Goal: Information Seeking & Learning: Understand process/instructions

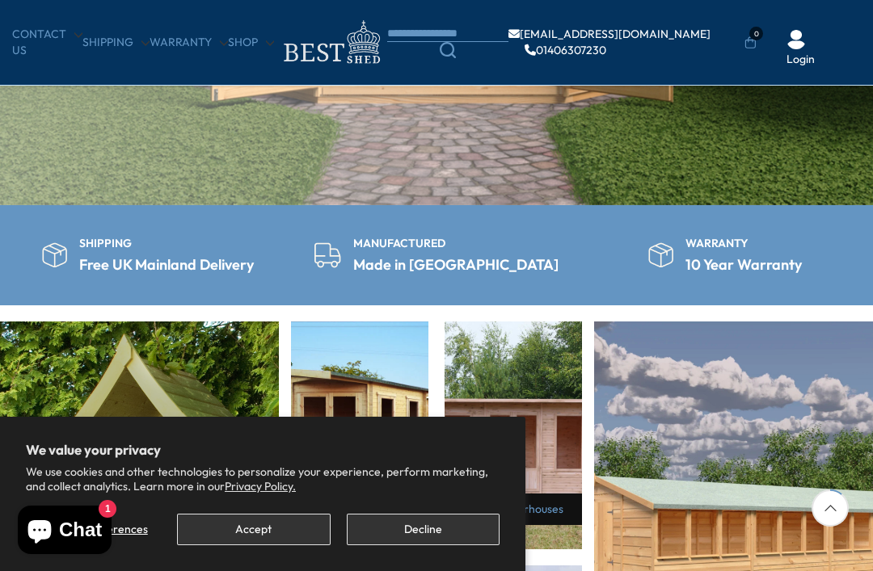
scroll to position [465, 0]
click at [276, 545] on button "Accept" at bounding box center [253, 530] width 153 height 32
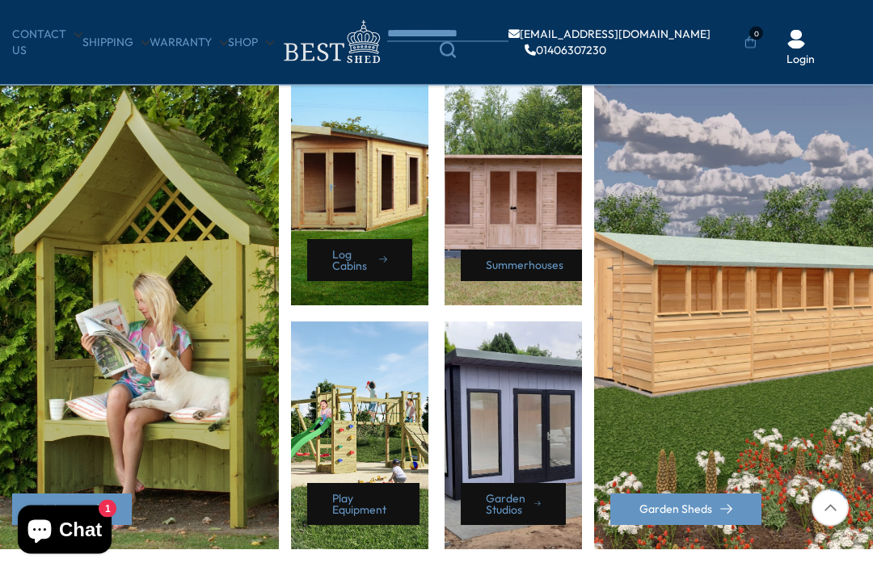
scroll to position [710, 0]
click at [347, 220] on div "Log Cabins" at bounding box center [359, 192] width 137 height 228
click at [368, 270] on link "Log Cabins" at bounding box center [359, 260] width 105 height 42
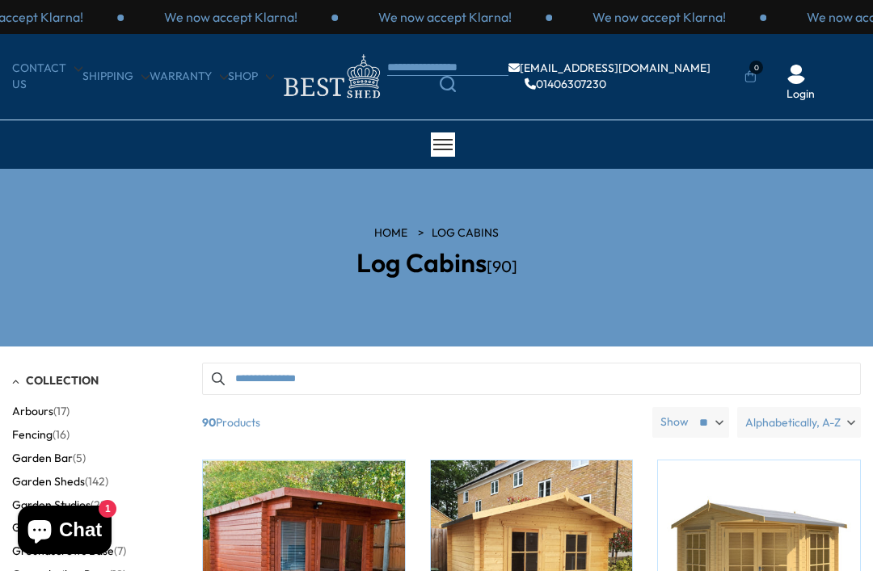
click at [29, 64] on link "CONTACT US" at bounding box center [47, 77] width 70 height 32
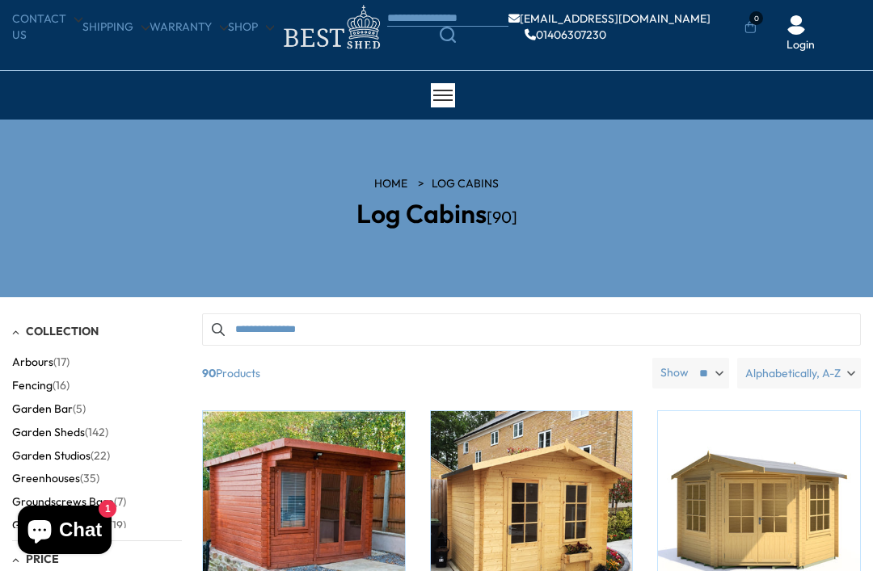
scroll to position [52, 0]
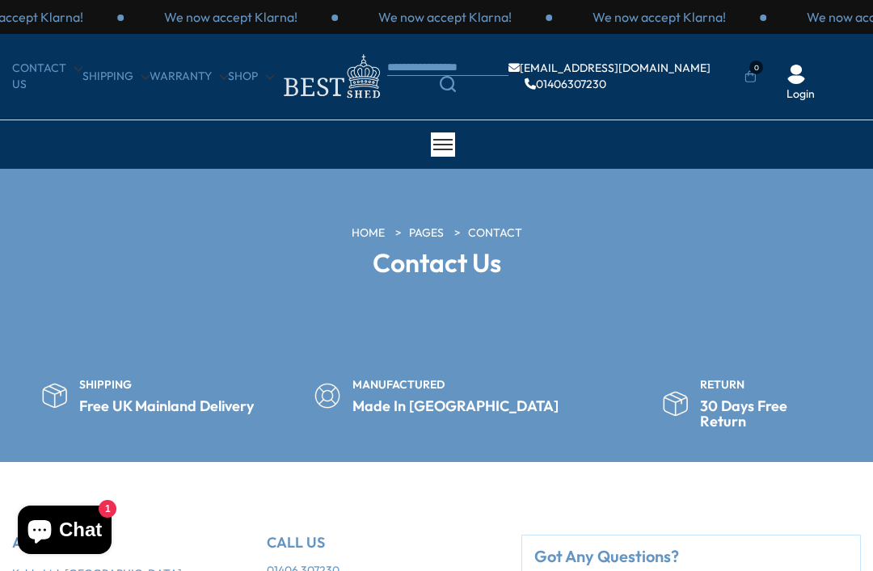
click at [196, 72] on link "Warranty" at bounding box center [188, 77] width 78 height 16
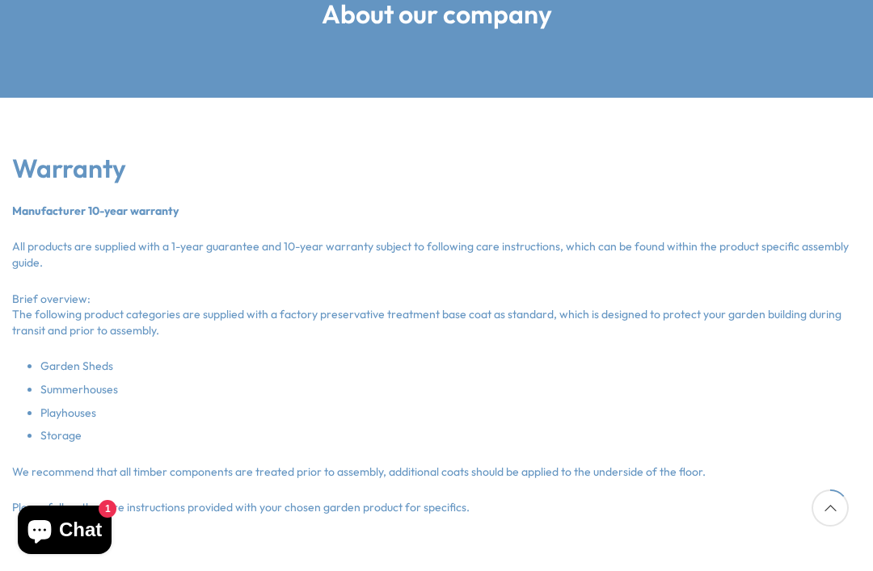
scroll to position [251, 0]
